Goal: Task Accomplishment & Management: Manage account settings

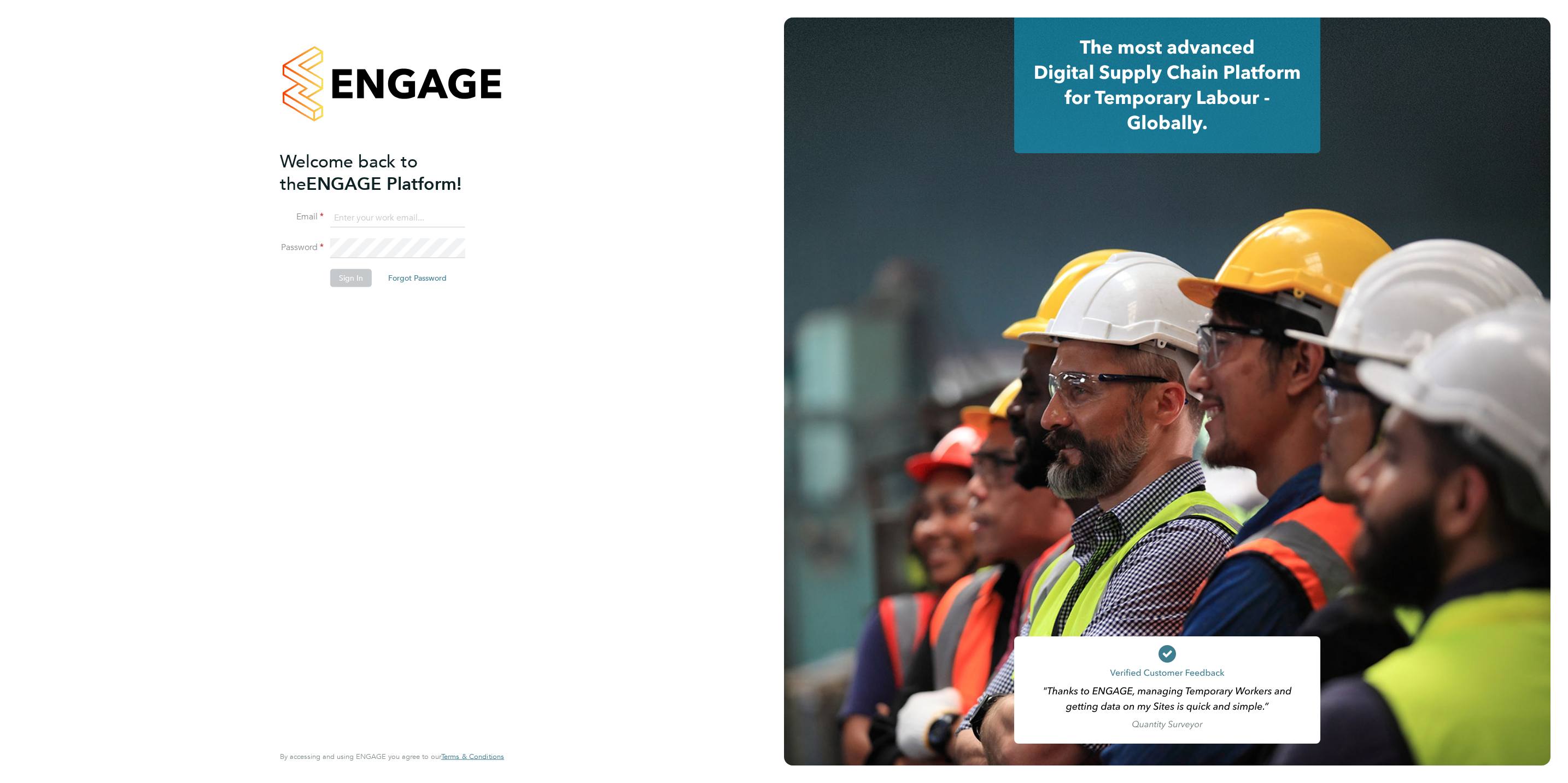
type input "[PERSON_NAME][EMAIL_ADDRESS][DOMAIN_NAME]"
click at [352, 281] on button "Sign In" at bounding box center [351, 278] width 42 height 18
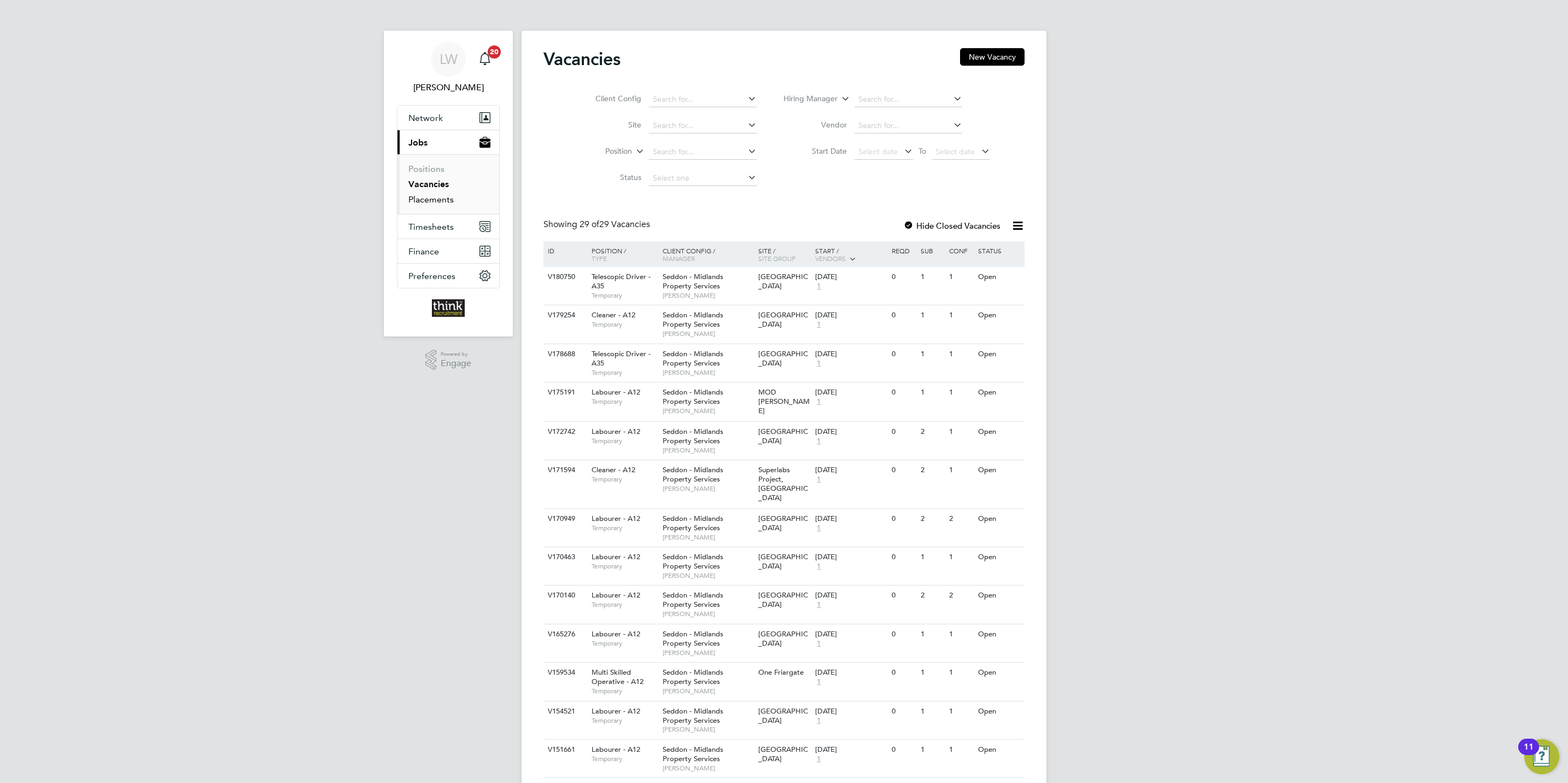
click at [432, 204] on link "Placements" at bounding box center [431, 199] width 45 height 10
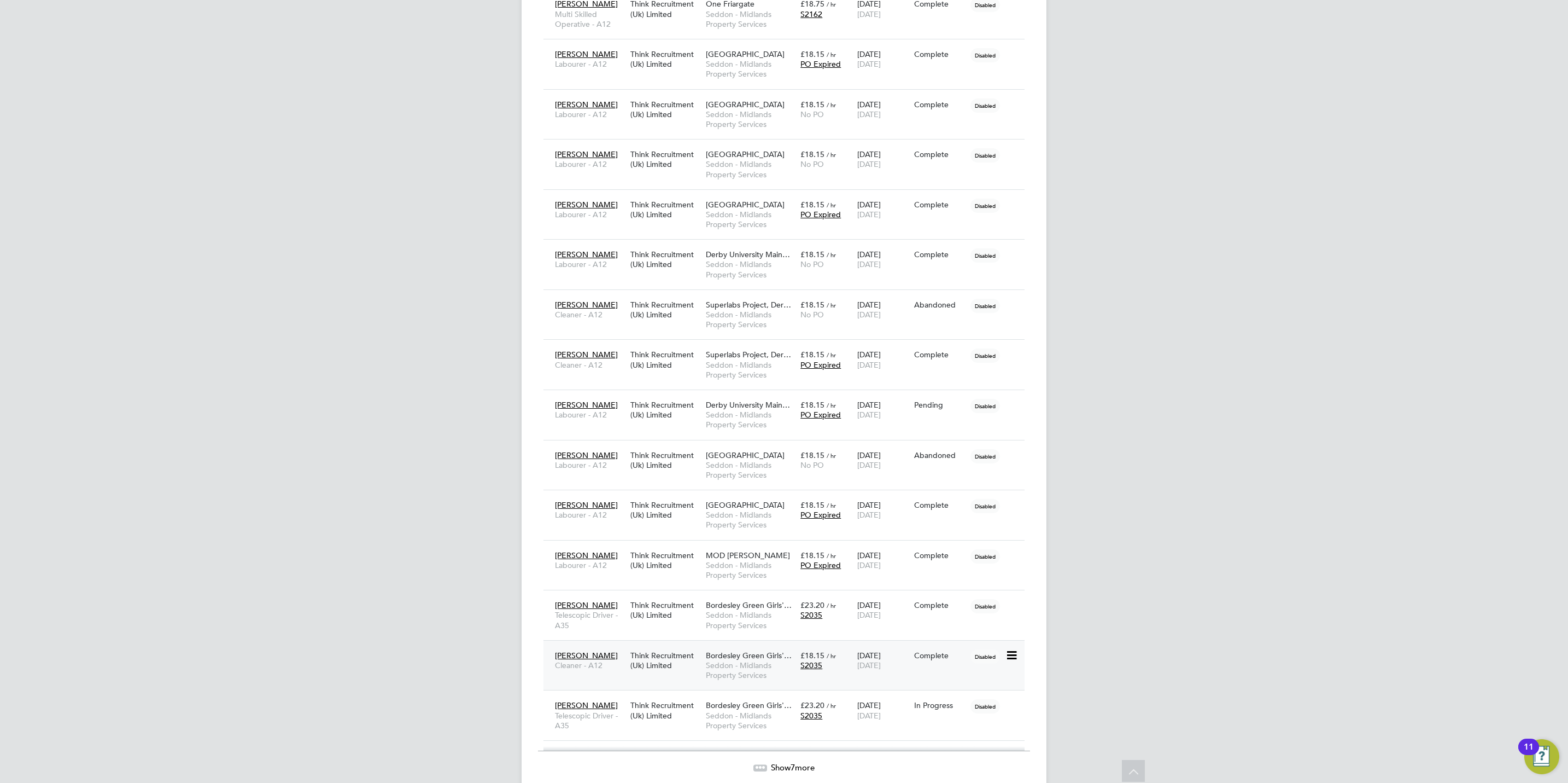
click at [713, 658] on span "Bordesley Green Girls'…" at bounding box center [749, 655] width 86 height 10
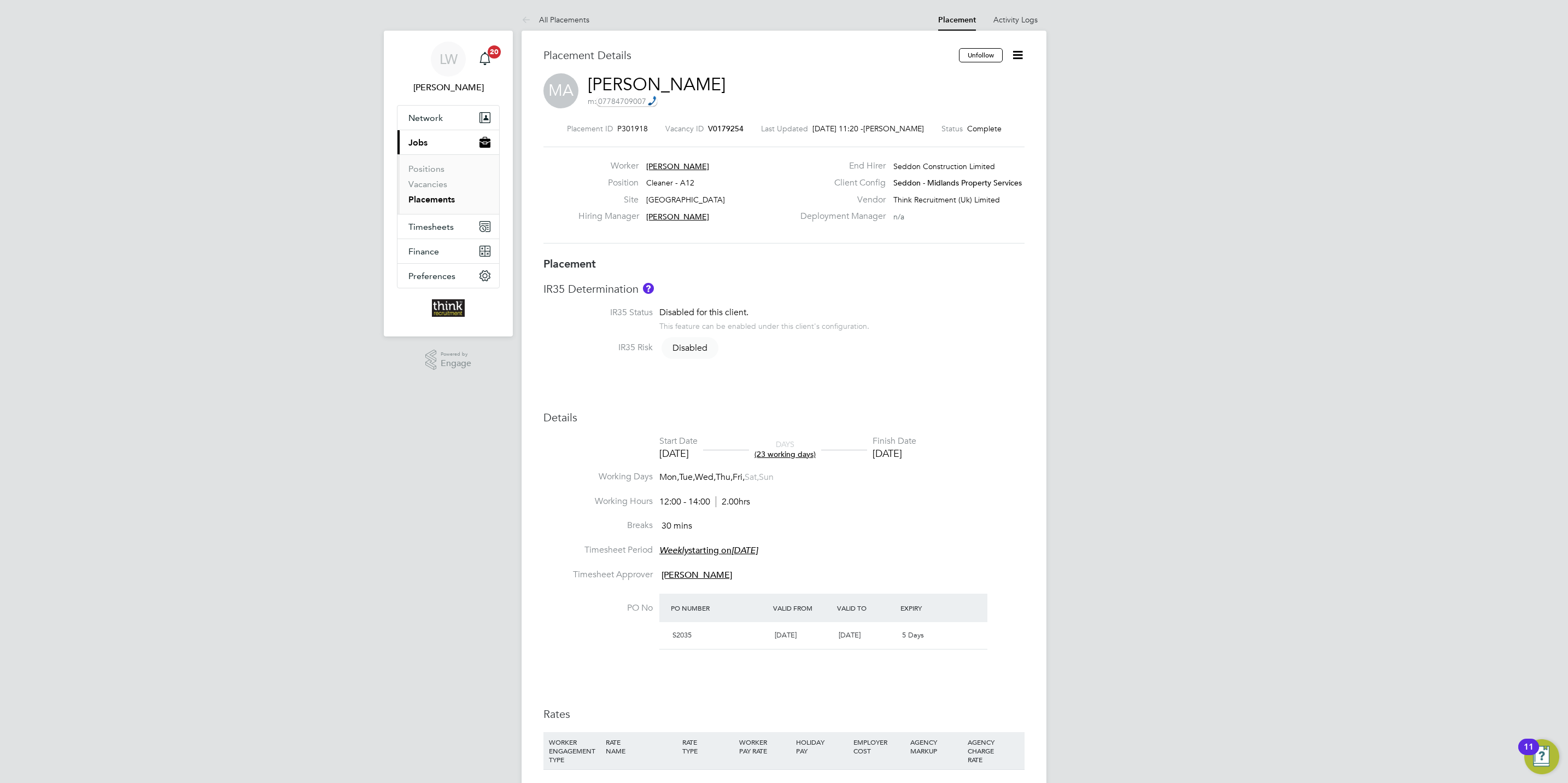
click at [915, 453] on div "[DATE]" at bounding box center [894, 453] width 43 height 12
click at [1020, 58] on icon at bounding box center [1018, 55] width 14 height 14
click at [955, 75] on li "Edit Placement e" at bounding box center [966, 81] width 113 height 16
type input "[PERSON_NAME]"
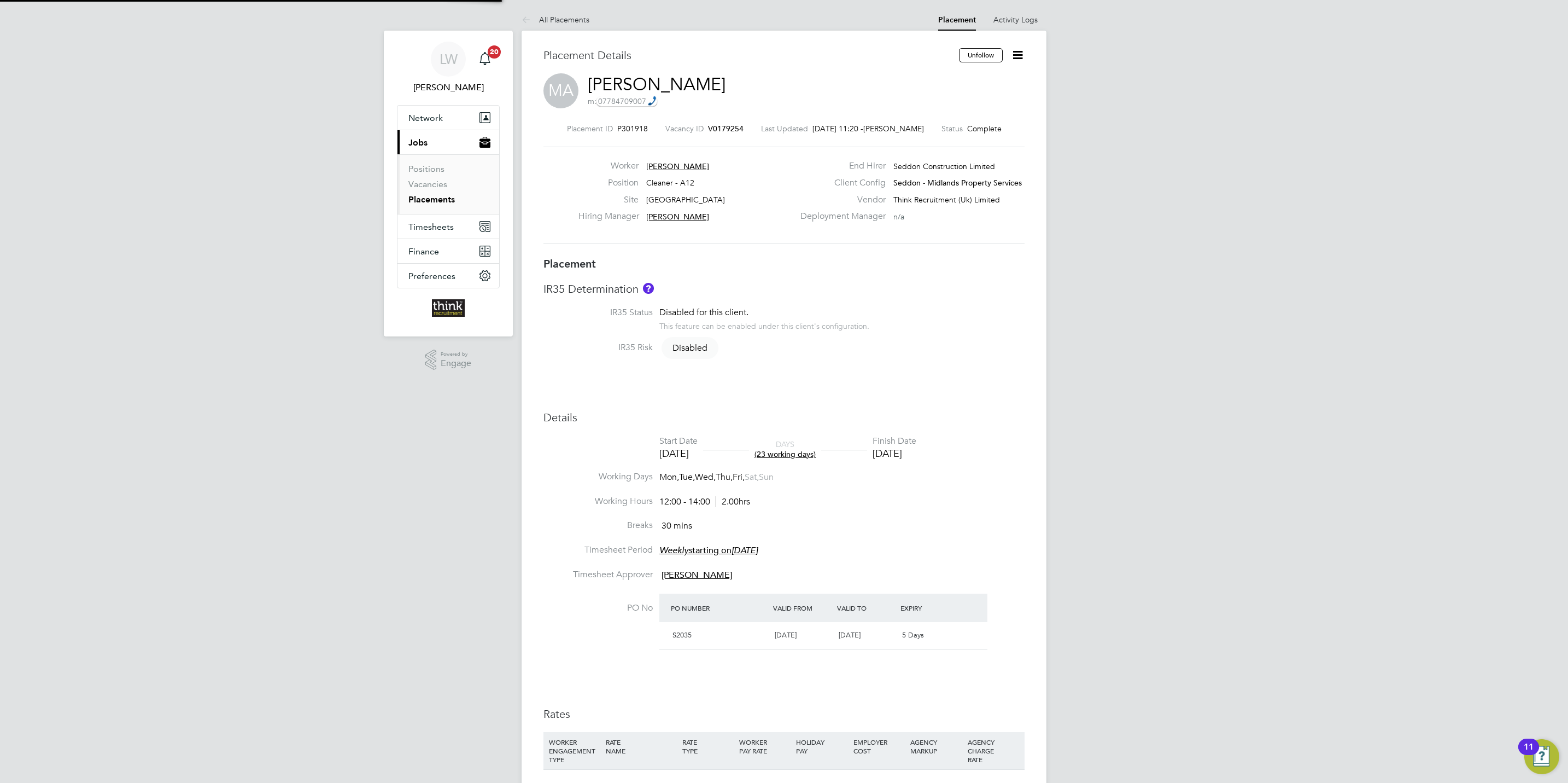
type input "[DATE]"
type input "12:00"
type input "14:00"
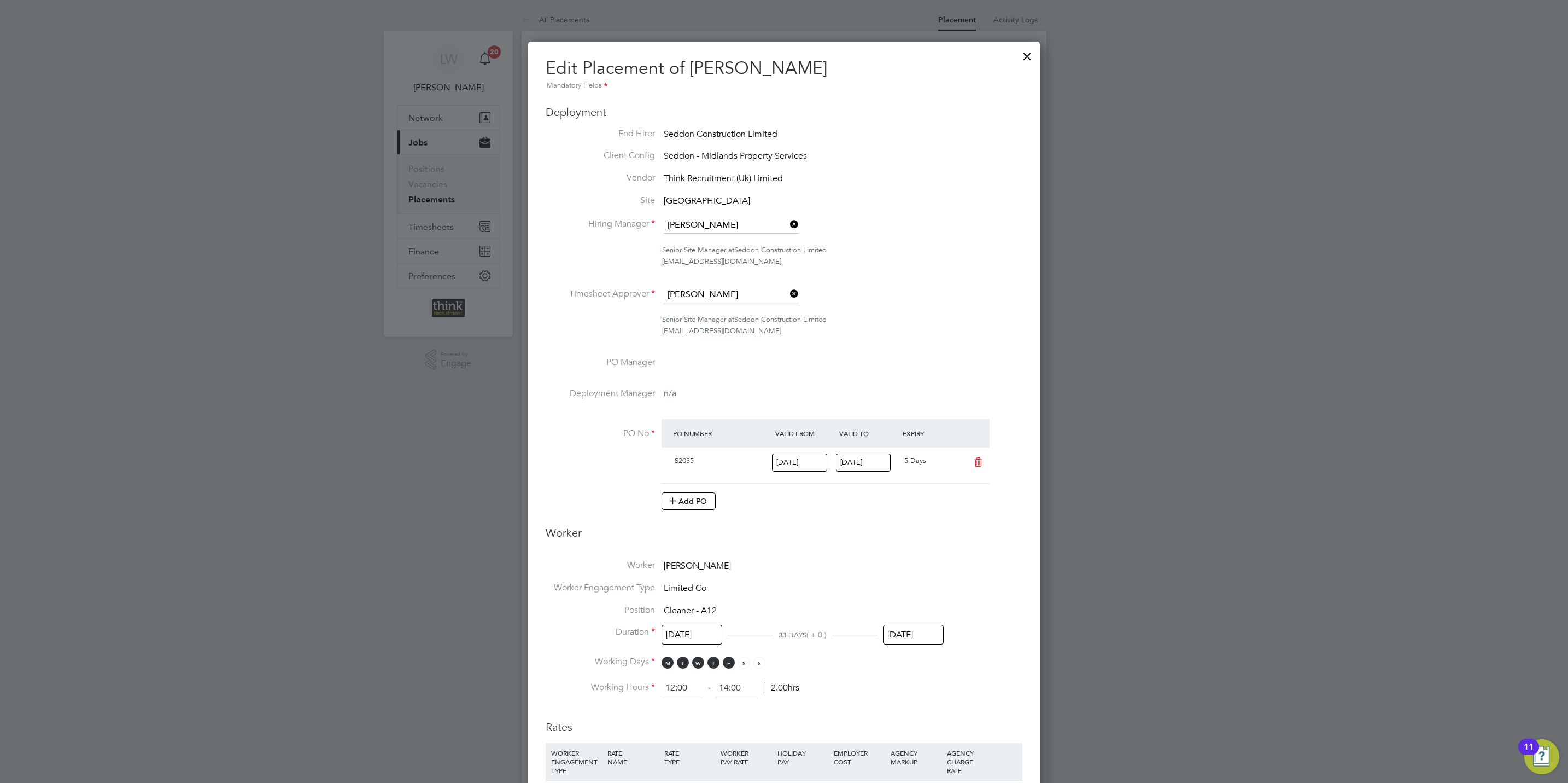
click at [915, 634] on input "[DATE]" at bounding box center [914, 634] width 61 height 20
click at [1029, 594] on span "12" at bounding box center [1026, 590] width 21 height 21
type input "12 Oct 2025"
click at [880, 461] on input "[DATE]" at bounding box center [863, 462] width 55 height 18
click at [976, 425] on span "26" at bounding box center [979, 420] width 21 height 21
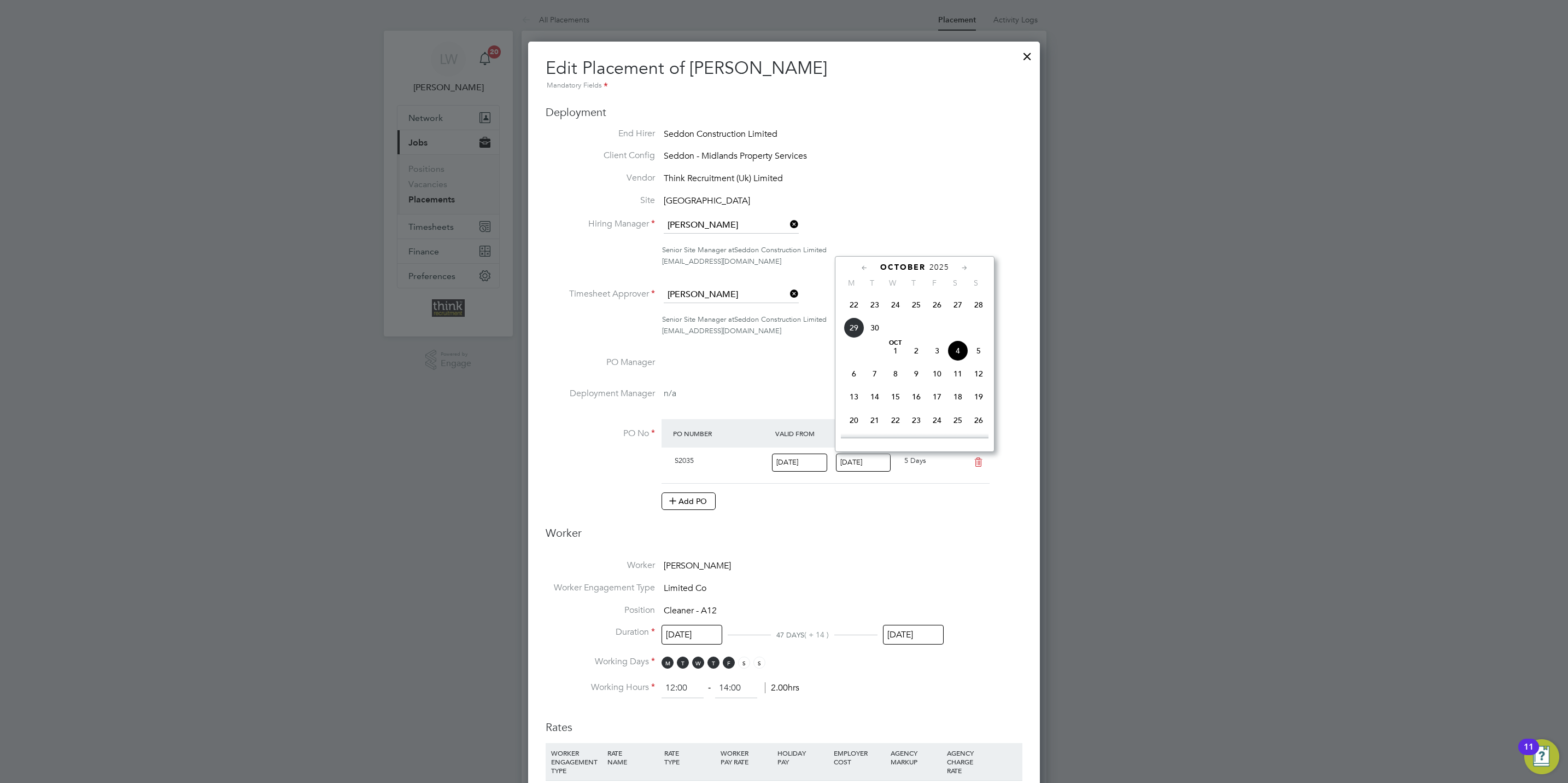
type input "26 Oct 2025"
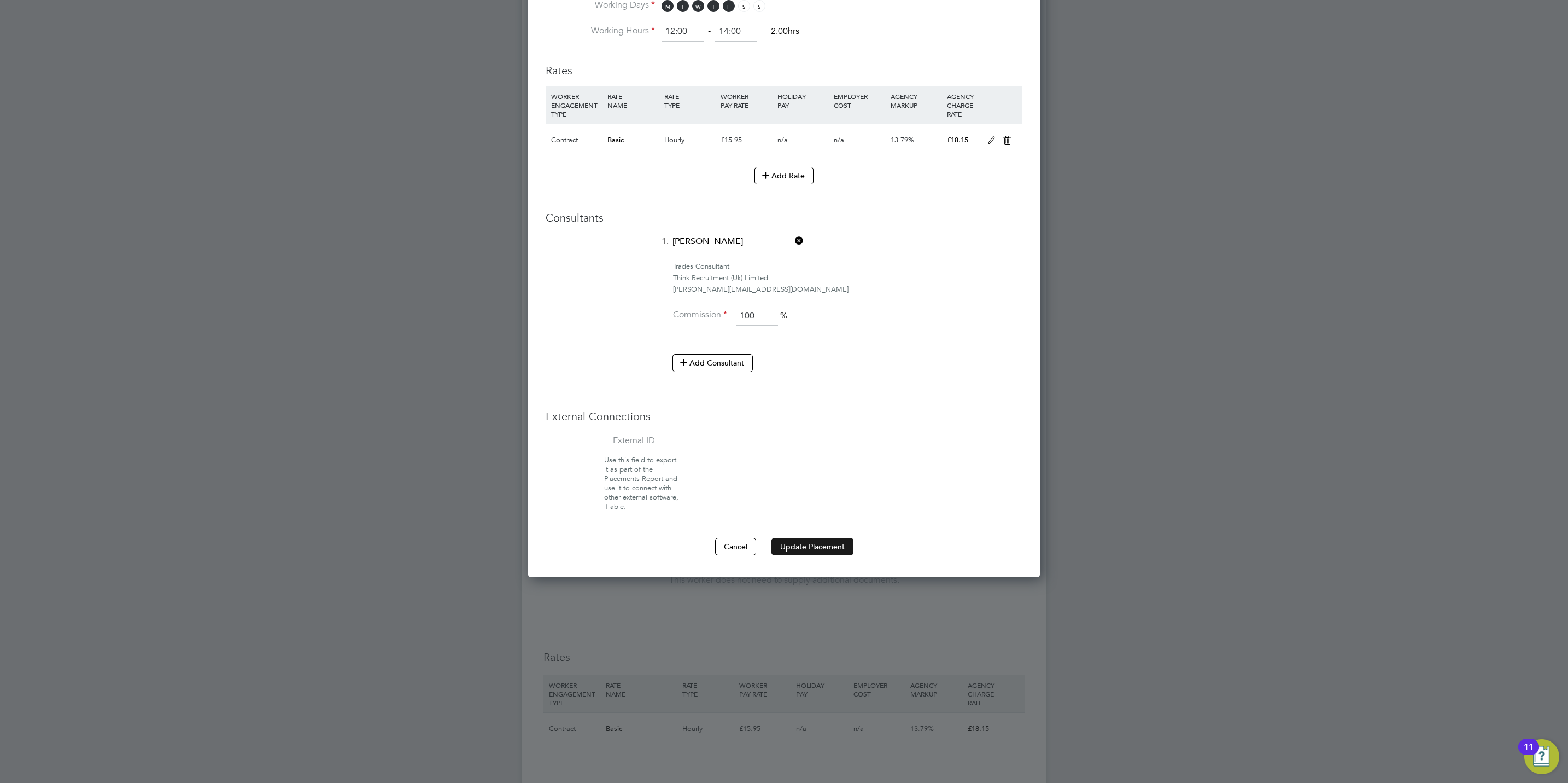
drag, startPoint x: 809, startPoint y: 557, endPoint x: 831, endPoint y: 554, distance: 22.2
click at [814, 554] on button "Update Placement" at bounding box center [813, 546] width 82 height 18
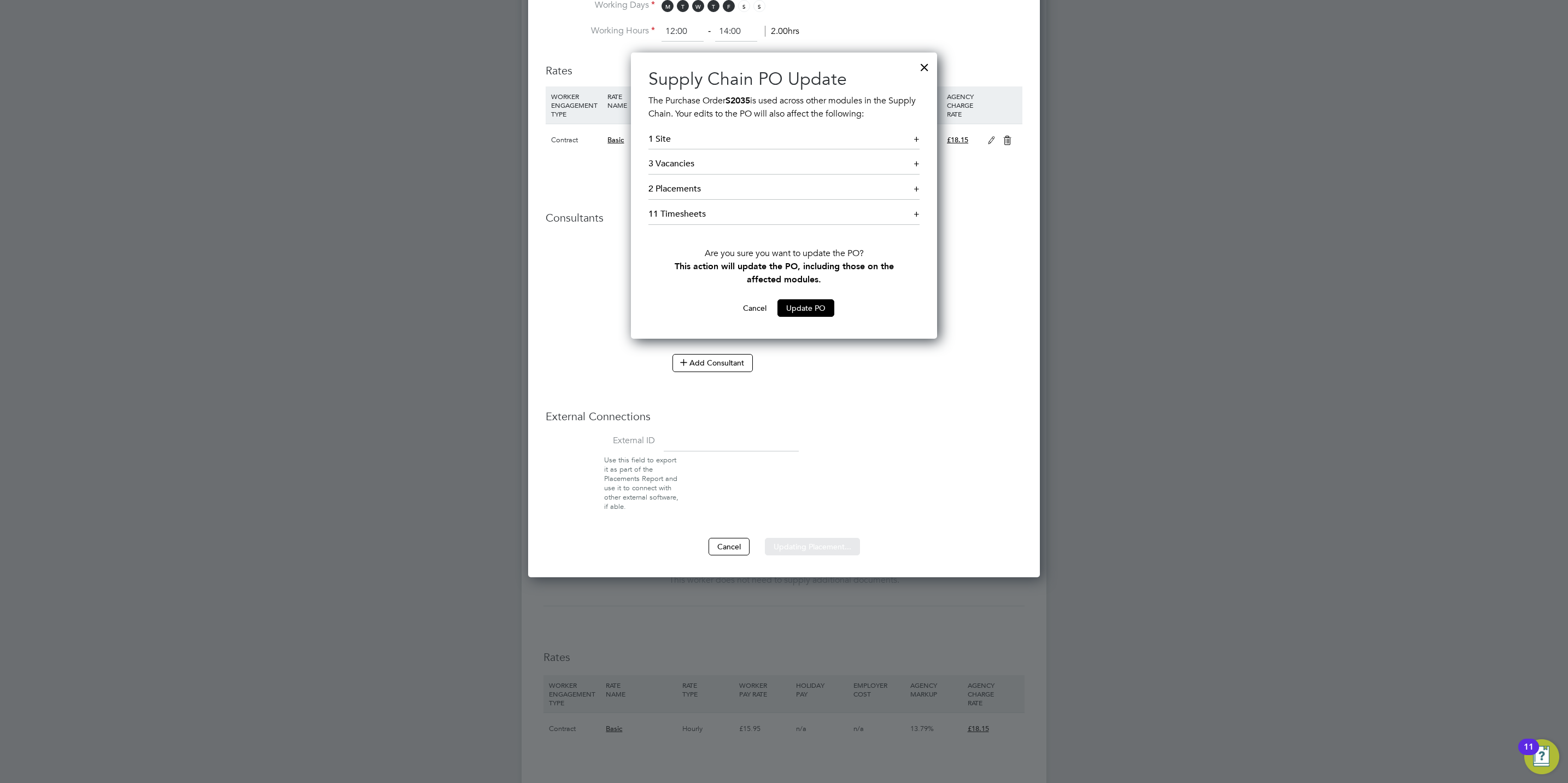
click at [822, 305] on div "Sorry, we are having problems connecting to our services." at bounding box center [784, 248] width 525 height 1793
click at [796, 306] on button "Update PO" at bounding box center [806, 308] width 57 height 18
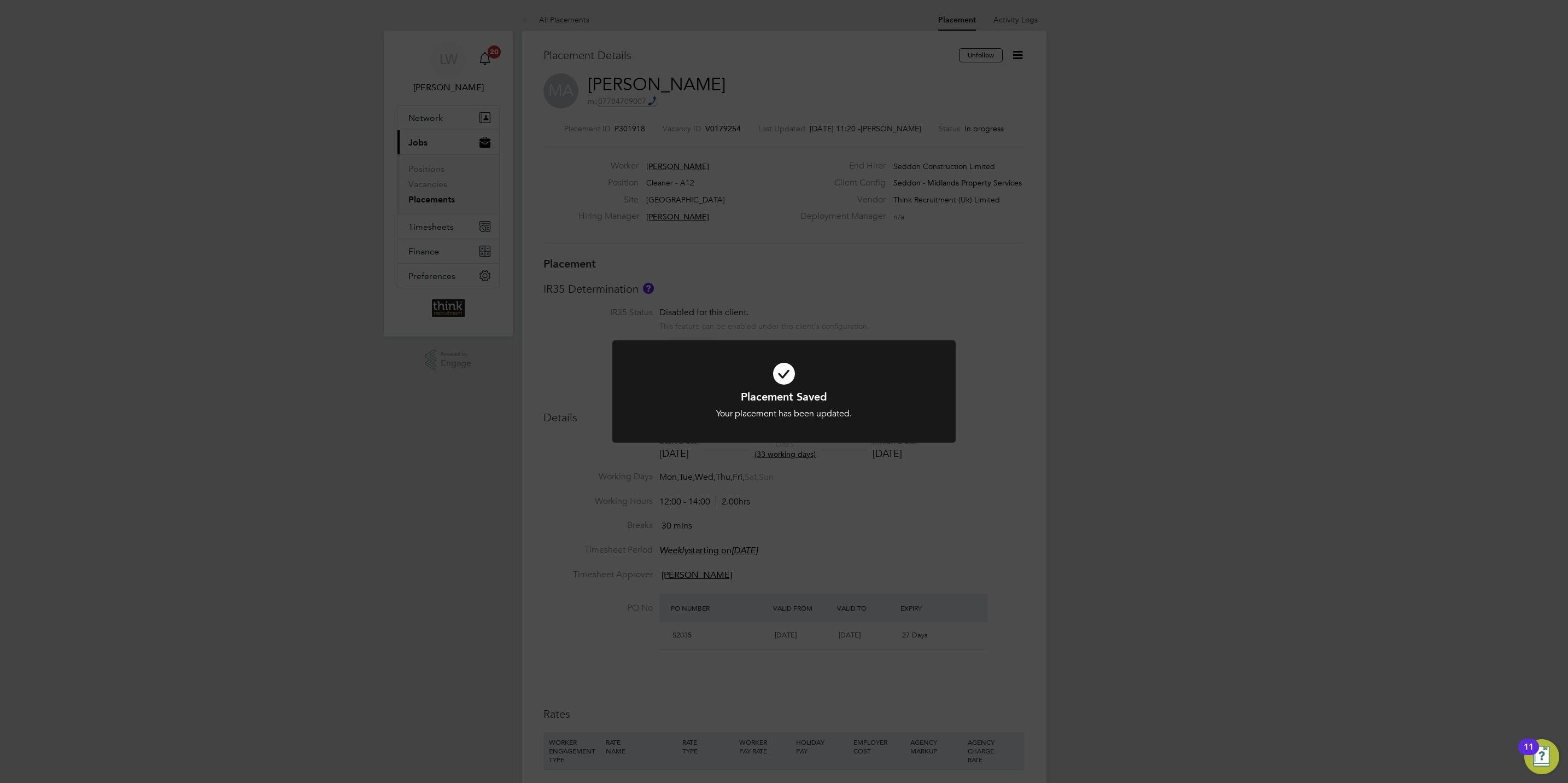
click at [1070, 436] on div "Placement Saved Your placement has been updated. Cancel Okay" at bounding box center [784, 392] width 1568 height 783
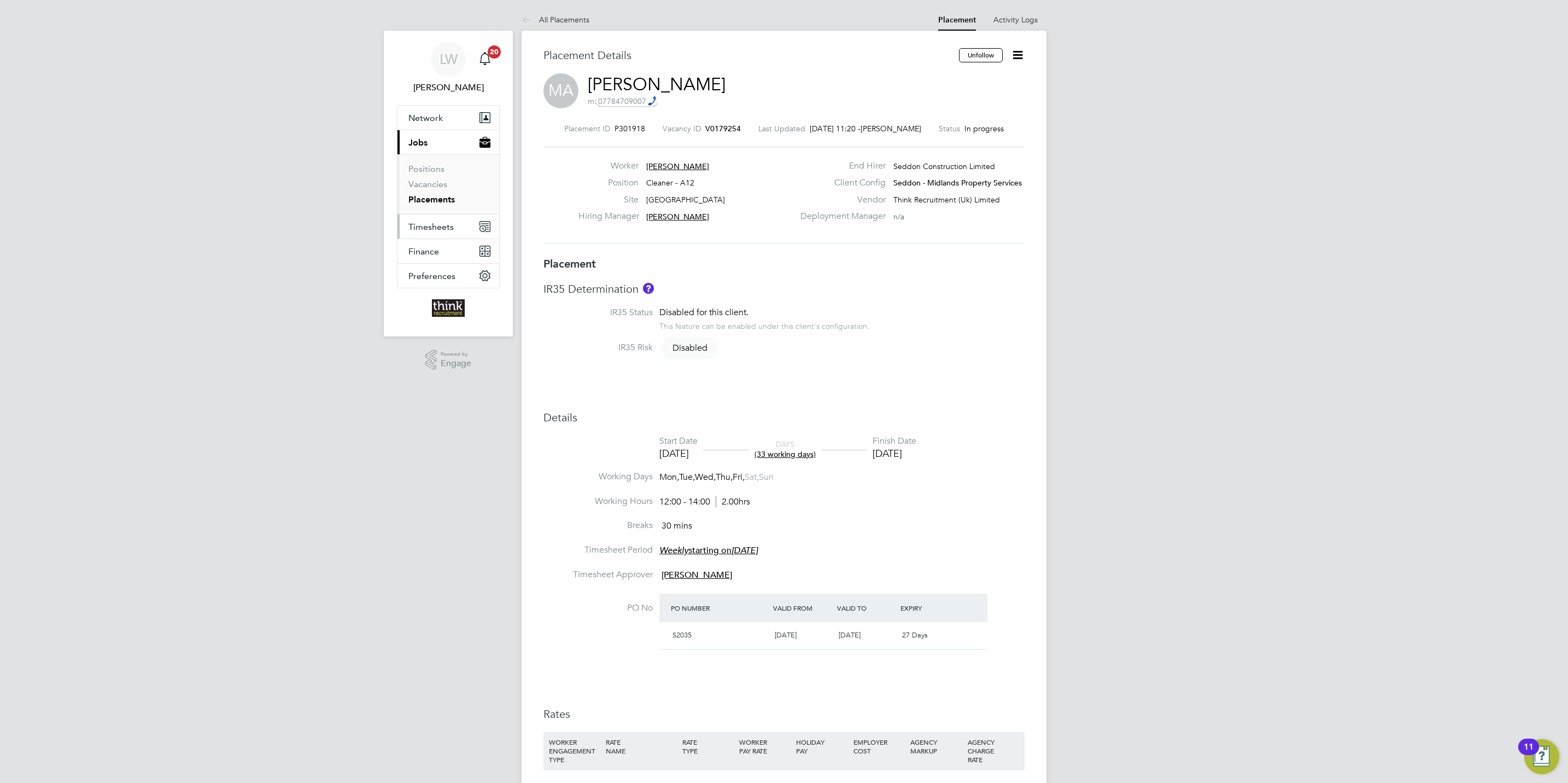
click at [427, 221] on span "Timesheets" at bounding box center [431, 227] width 45 height 10
click at [440, 197] on link "Timesheets" at bounding box center [431, 193] width 45 height 10
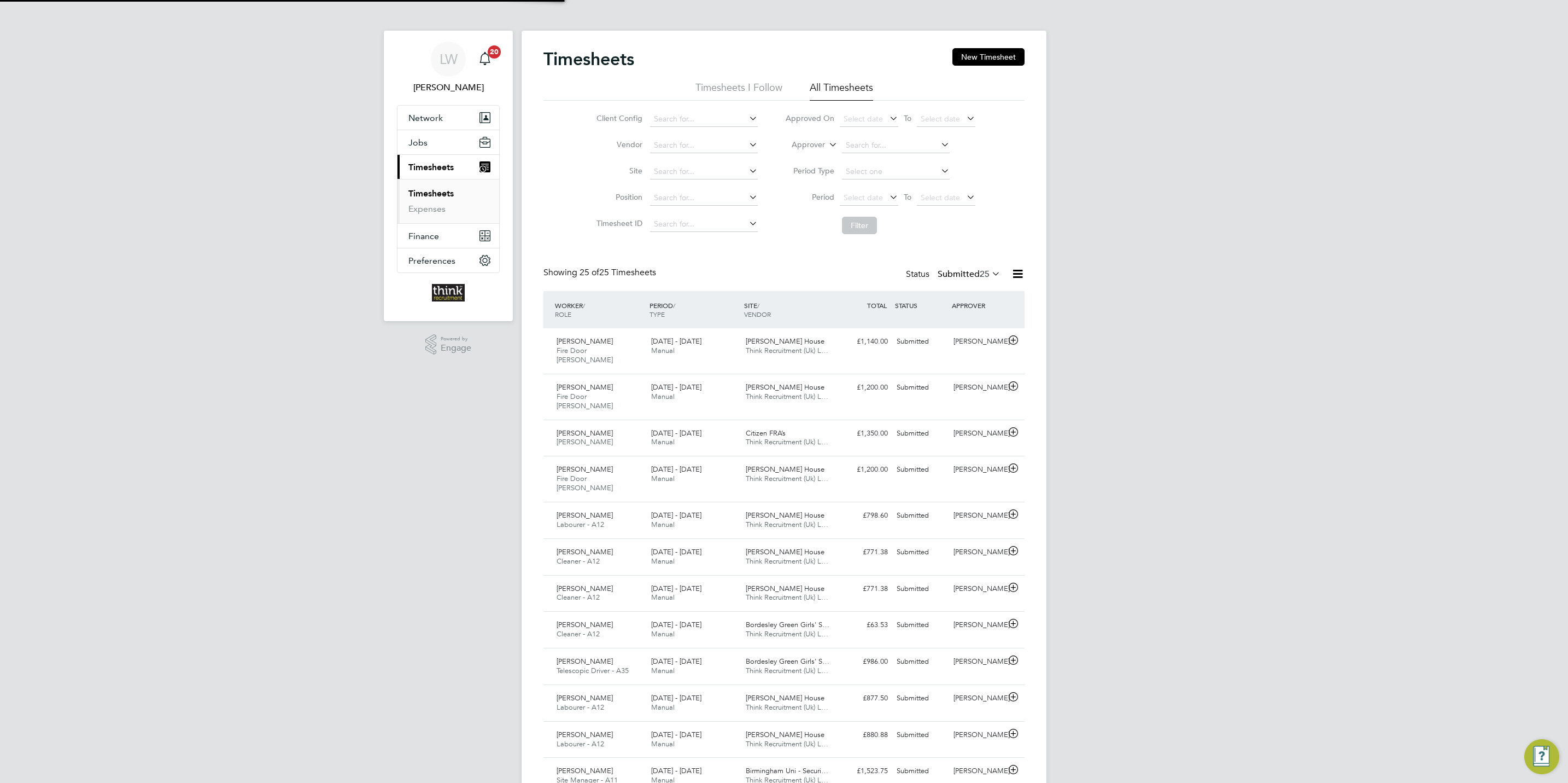
scroll to position [28, 95]
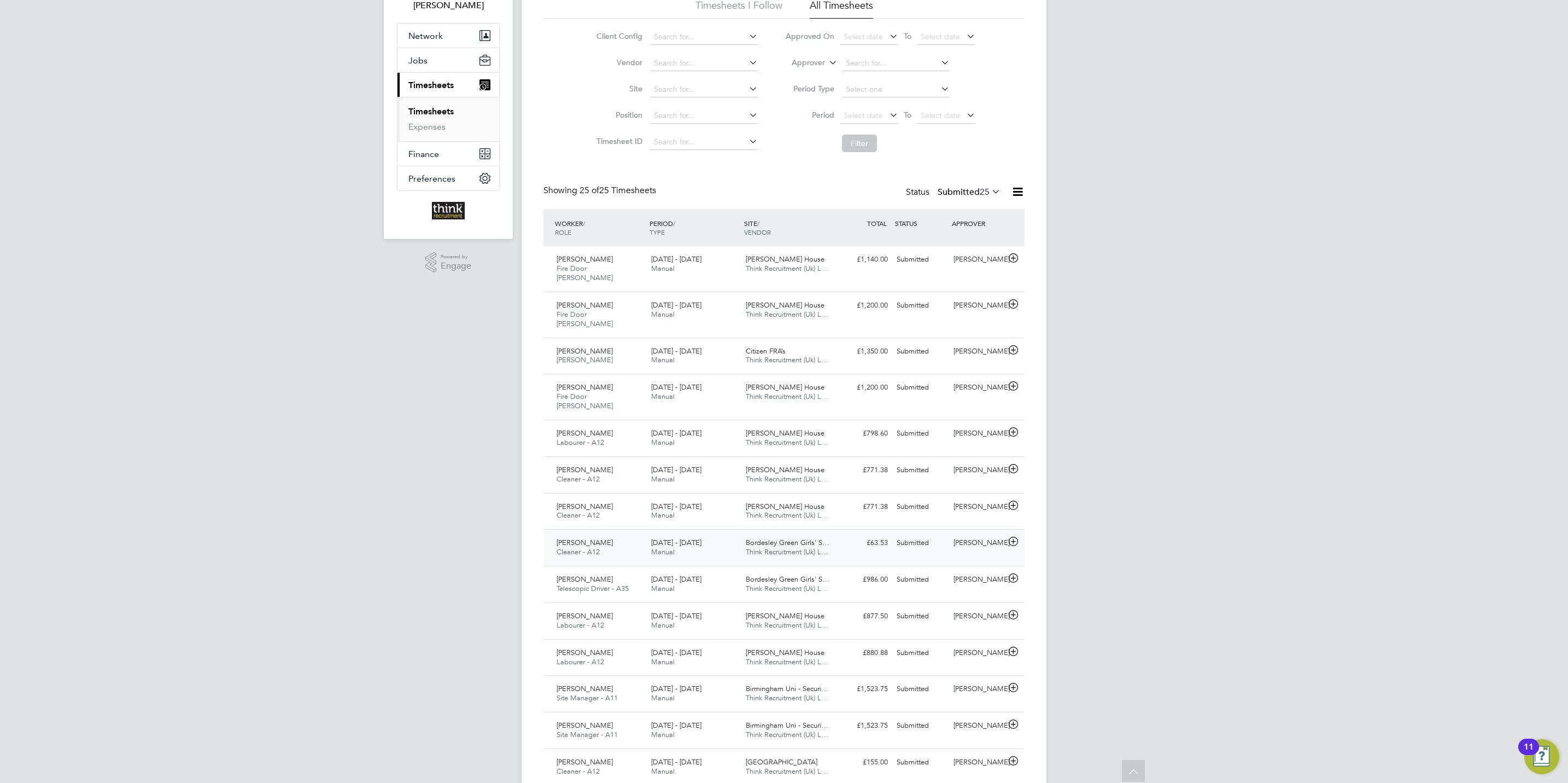
click at [1008, 537] on icon at bounding box center [1013, 541] width 14 height 8
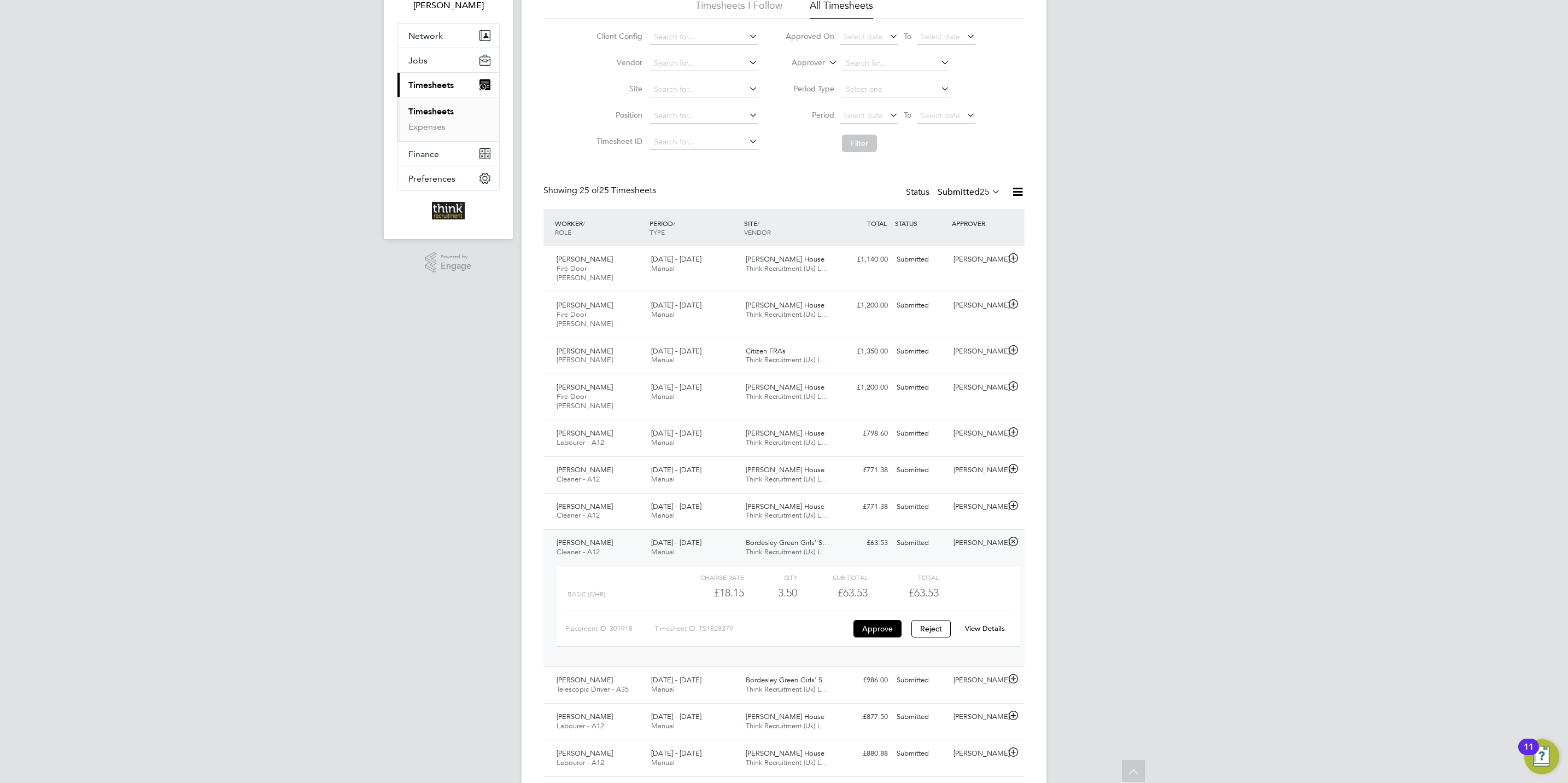
click at [990, 623] on link "View Details" at bounding box center [985, 628] width 40 height 9
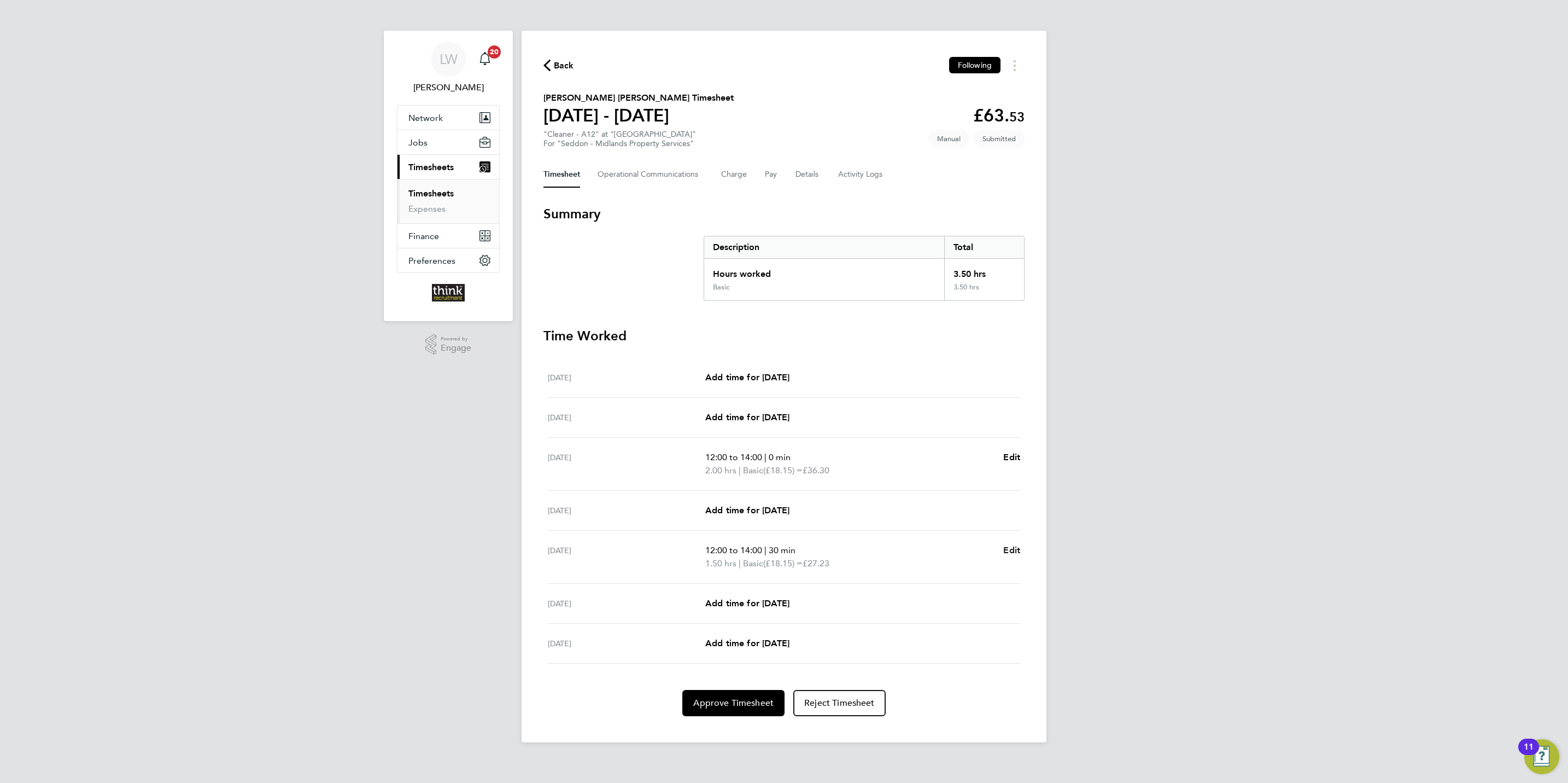
click at [1018, 552] on span "Edit" at bounding box center [1012, 550] width 17 height 10
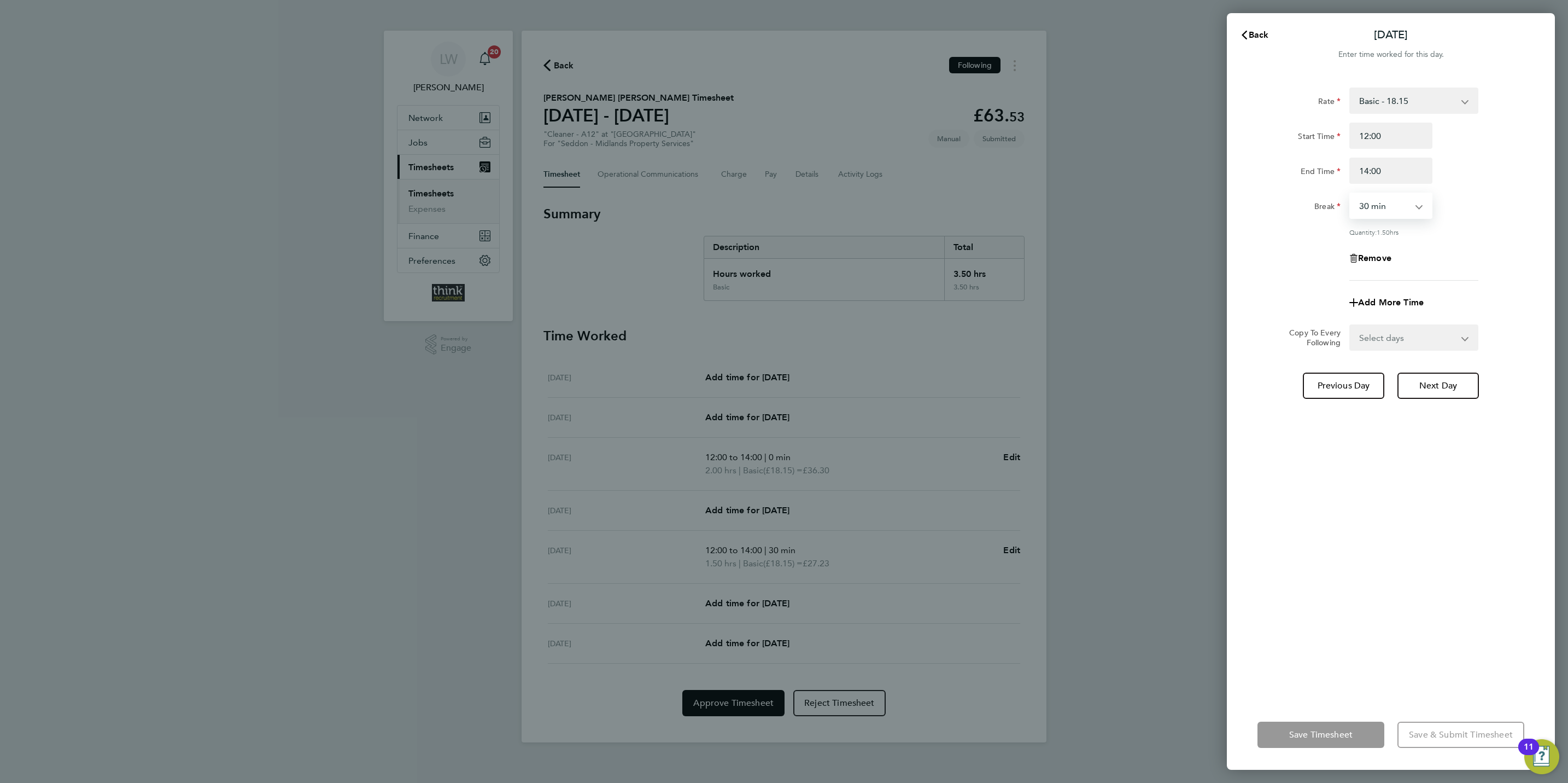
click at [1373, 214] on select "0 min 15 min 30 min 45 min 60 min 75 min 90 min" at bounding box center [1384, 205] width 67 height 24
select select "0"
click at [1351, 193] on select "0 min 15 min 30 min 45 min 60 min 75 min 90 min" at bounding box center [1384, 205] width 67 height 24
click at [1296, 735] on span "Save Timesheet" at bounding box center [1321, 734] width 64 height 11
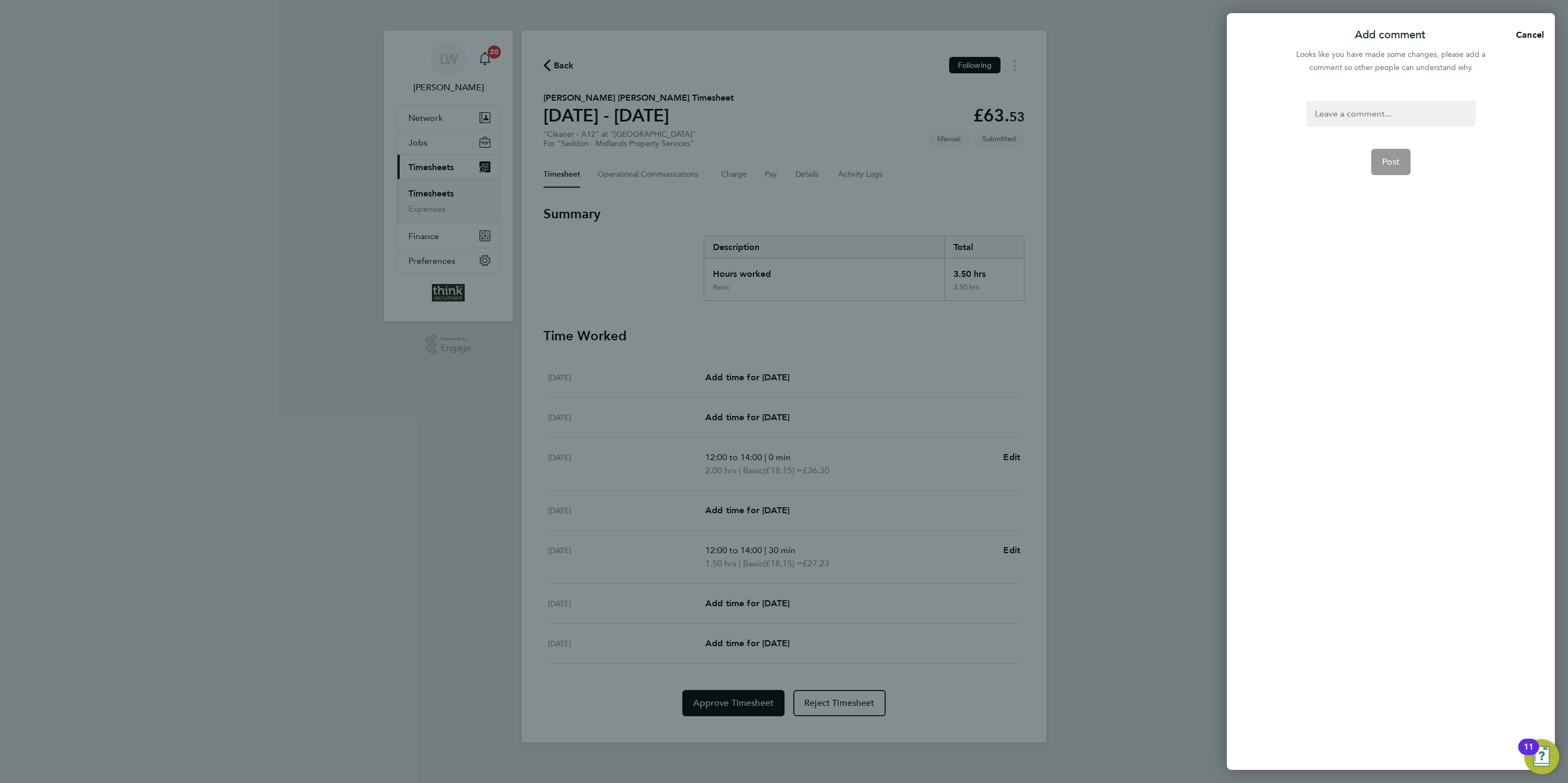
click at [1380, 117] on div at bounding box center [1391, 114] width 169 height 26
click at [1382, 117] on div at bounding box center [1391, 114] width 169 height 26
drag, startPoint x: 1397, startPoint y: 159, endPoint x: 1404, endPoint y: 151, distance: 10.6
click at [1398, 158] on span "Post" at bounding box center [1391, 162] width 18 height 11
